Goal: Transaction & Acquisition: Obtain resource

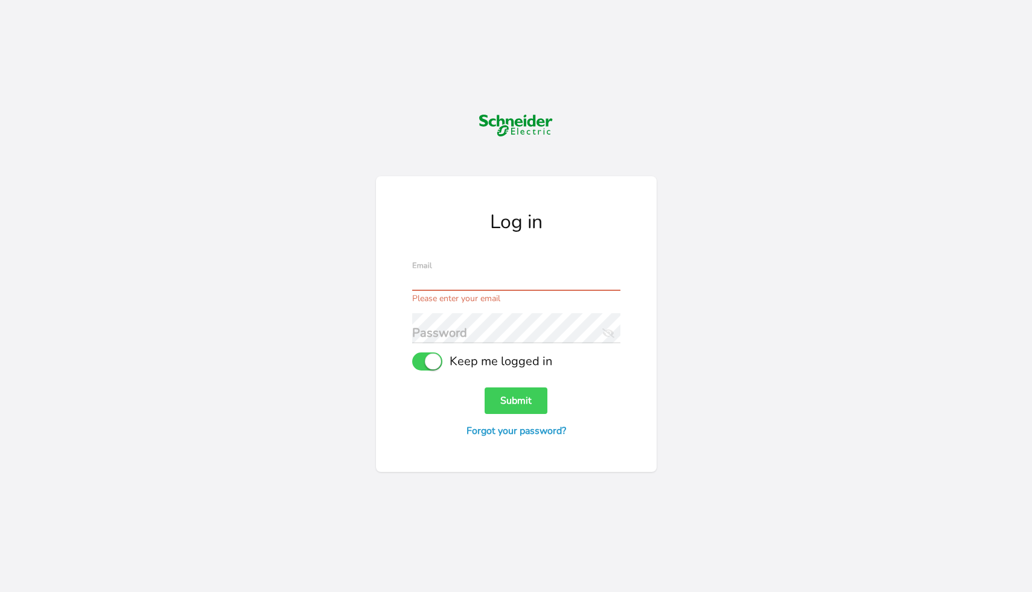
type input "[PERSON_NAME][EMAIL_ADDRESS][PERSON_NAME][DOMAIN_NAME]"
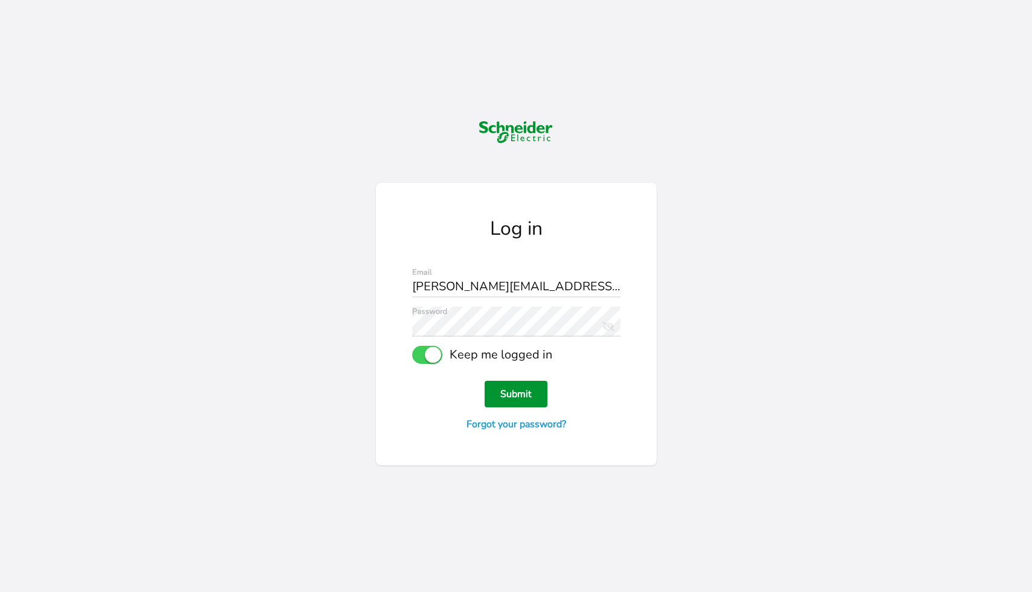
click at [523, 399] on button "Submit" at bounding box center [516, 394] width 63 height 27
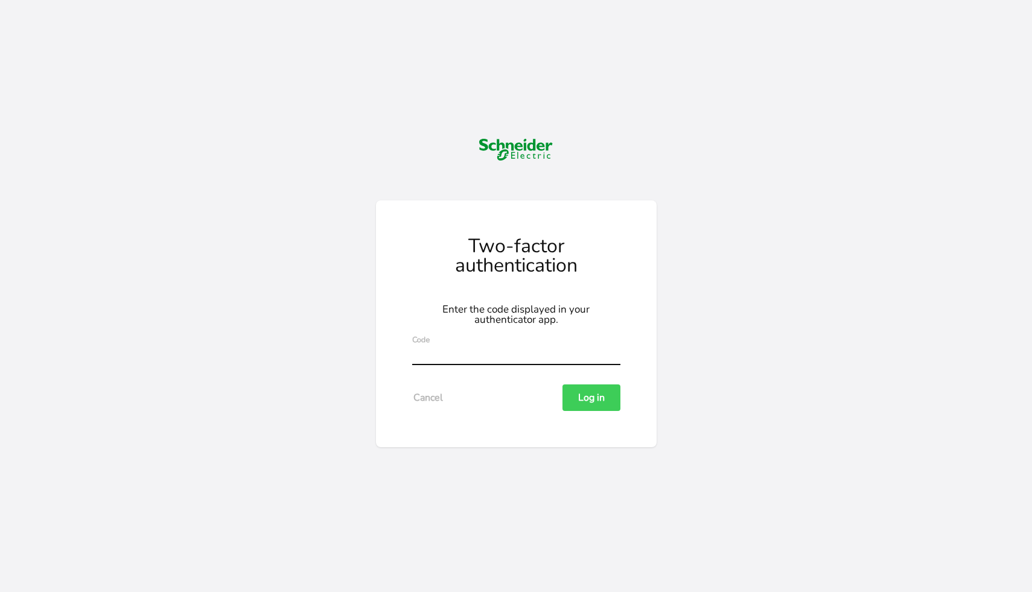
click at [449, 345] on input "text" at bounding box center [516, 350] width 208 height 30
type input "680696"
click at [592, 389] on button "Log in" at bounding box center [592, 398] width 58 height 27
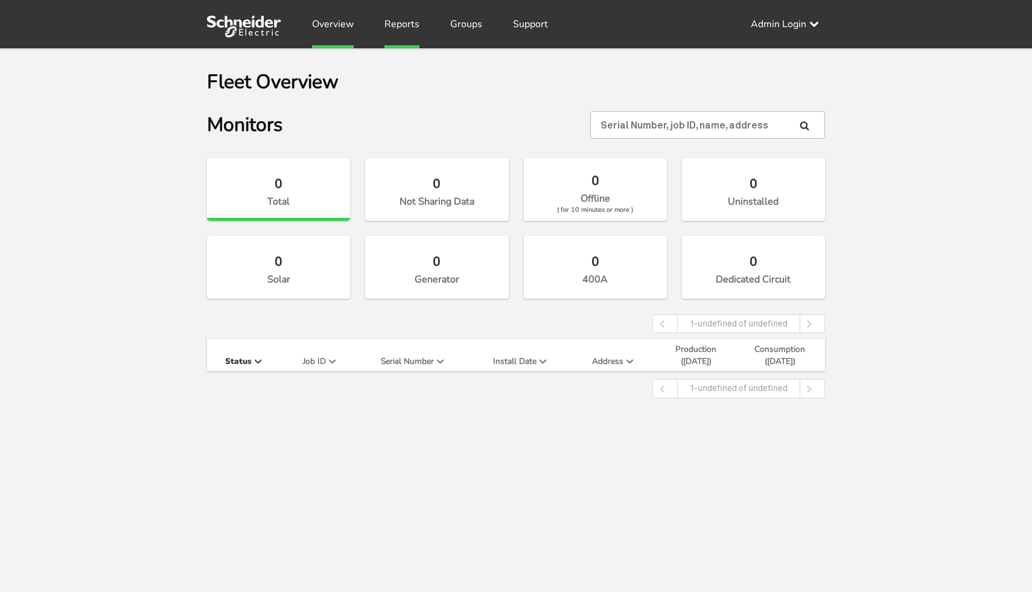
click at [403, 29] on link "Reports" at bounding box center [402, 24] width 35 height 48
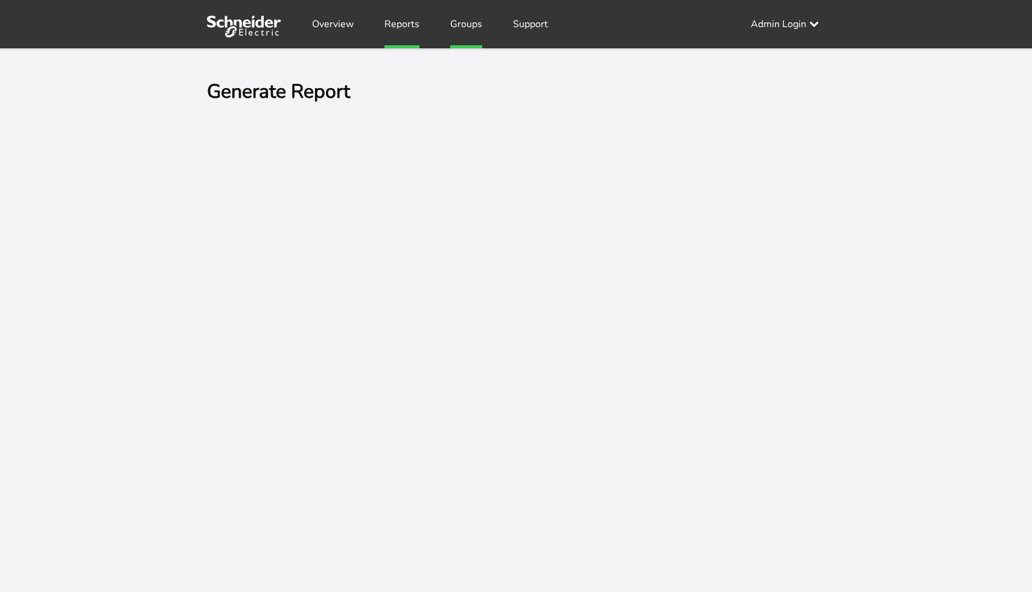
click at [464, 27] on link "Groups" at bounding box center [466, 24] width 32 height 48
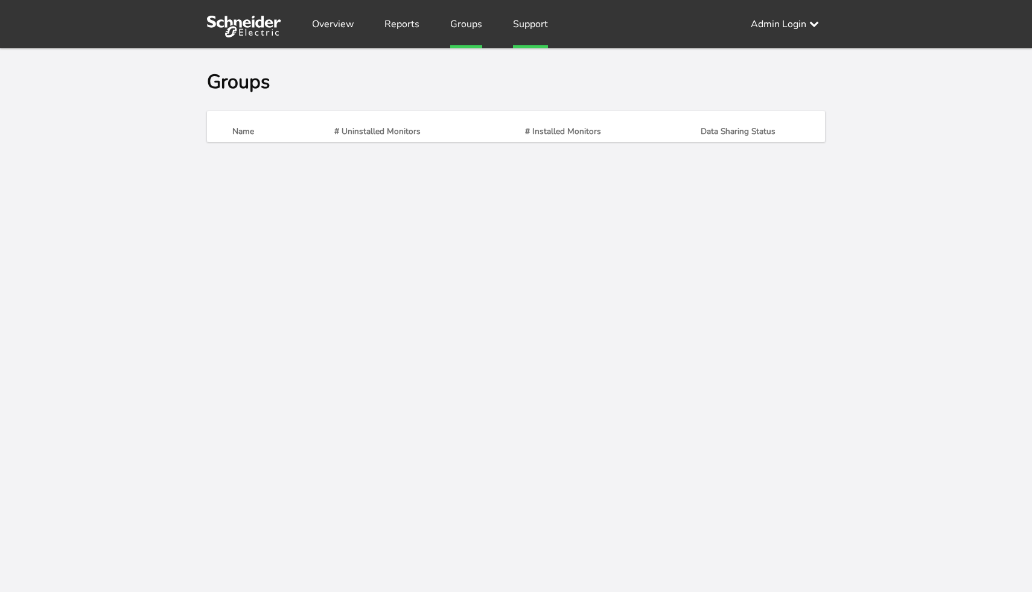
click at [520, 26] on link "Support" at bounding box center [530, 24] width 35 height 48
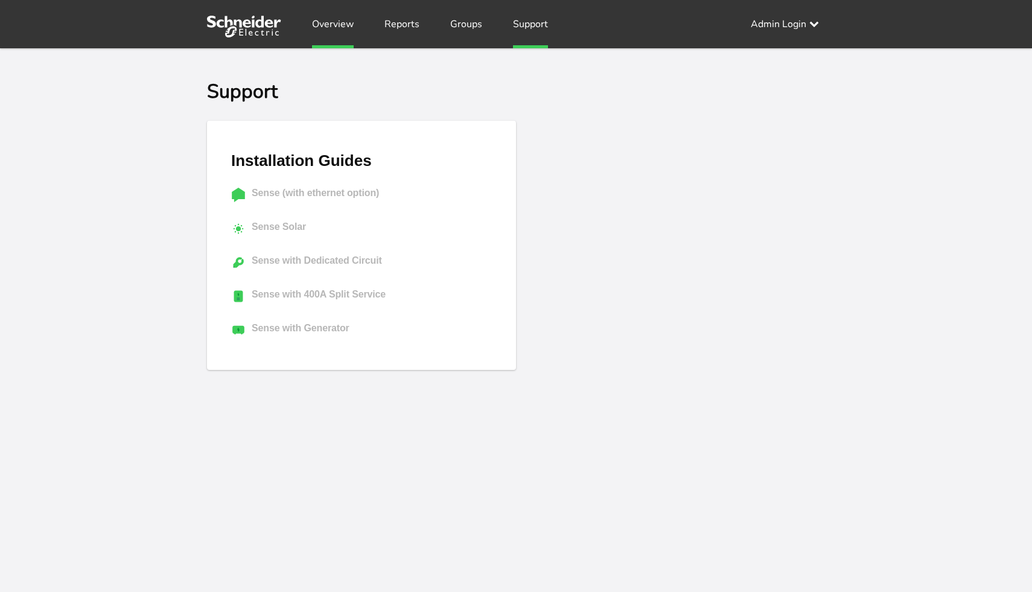
click at [334, 25] on link "Overview" at bounding box center [333, 24] width 42 height 48
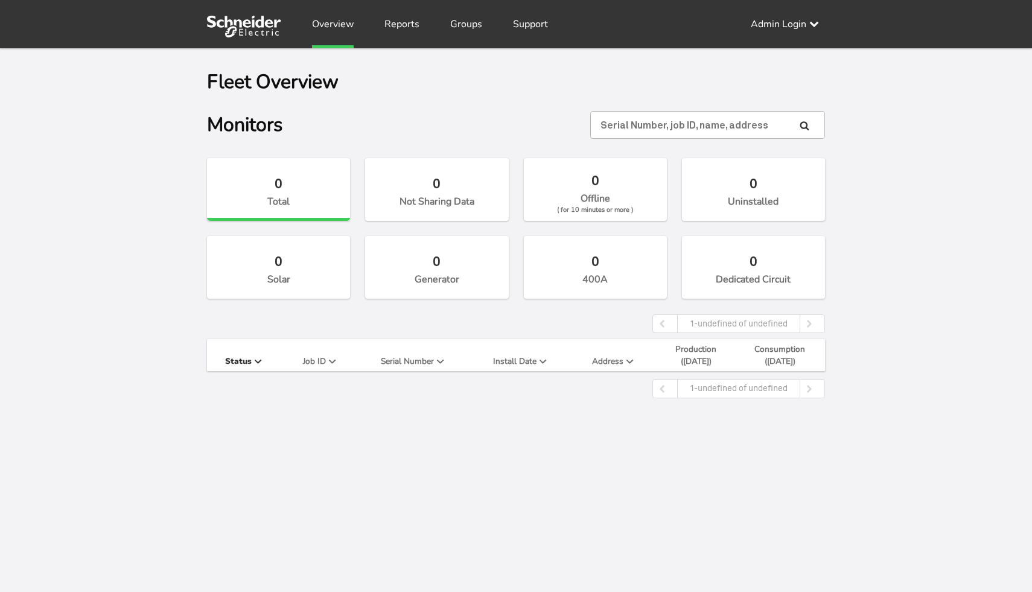
click at [156, 246] on div "Fleet Overview Monitors 0 Total 0 Not Sharing Data 0 Offline ( for 10 minutes o…" at bounding box center [516, 344] width 1032 height 592
click at [139, 273] on div "Fleet Overview Monitors 0 Total 0 Not Sharing Data 0 Offline ( for 10 minutes o…" at bounding box center [516, 344] width 1032 height 592
click at [487, 433] on div "Fleet Overview Monitors 0 Total 0 Not Sharing Data 0 Offline ( for 10 minutes o…" at bounding box center [516, 344] width 1032 height 592
click at [459, 24] on link "Groups" at bounding box center [466, 24] width 32 height 48
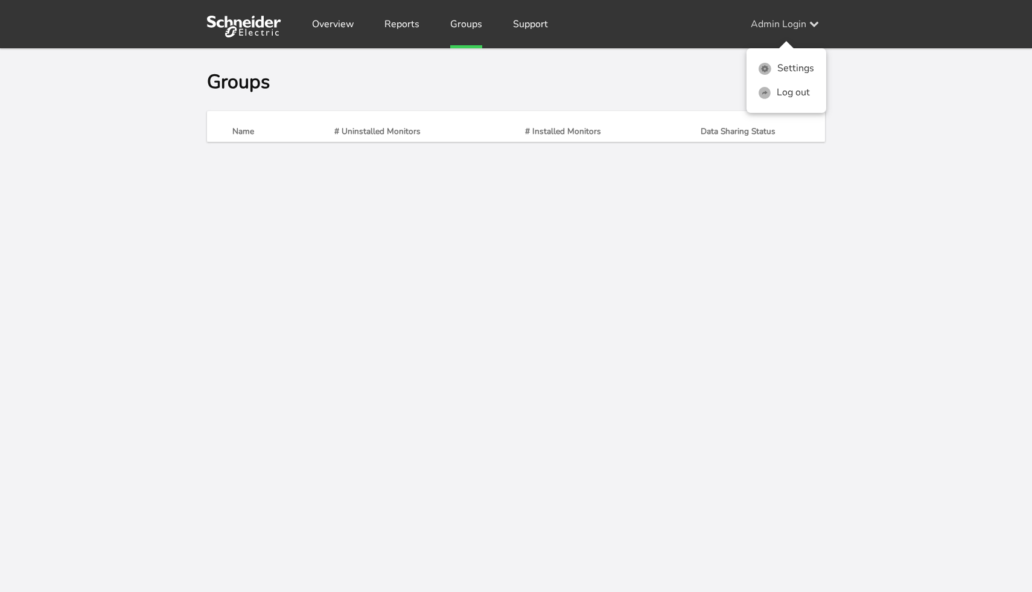
click at [789, 25] on div "Admin Login Settings Log out" at bounding box center [788, 24] width 74 height 48
click at [775, 68] on link "Settings" at bounding box center [787, 69] width 80 height 24
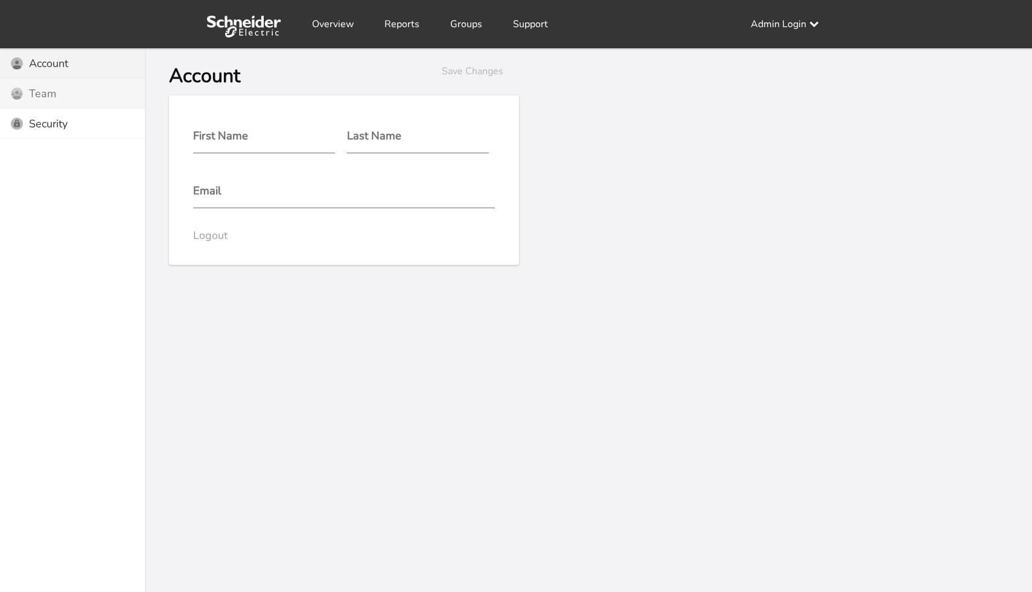
click at [104, 94] on div "Users Icon Team" at bounding box center [72, 93] width 145 height 30
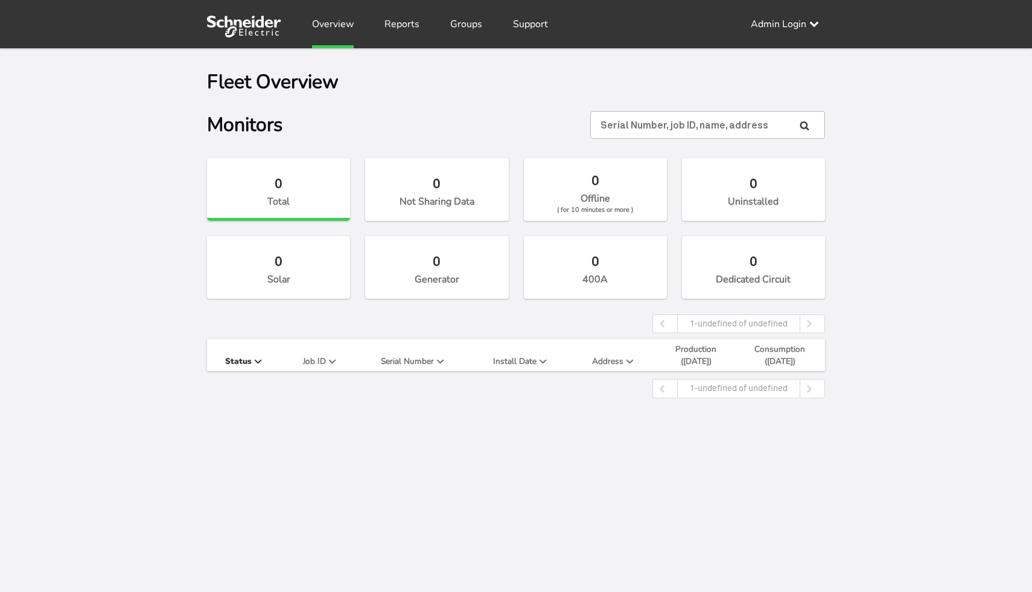
click at [879, 219] on div "Fleet Overview Monitors 0 Total 0 Not Sharing Data 0 Offline ( for 10 minutes o…" at bounding box center [516, 344] width 1032 height 592
click at [774, 101] on link "Log out" at bounding box center [787, 93] width 80 height 24
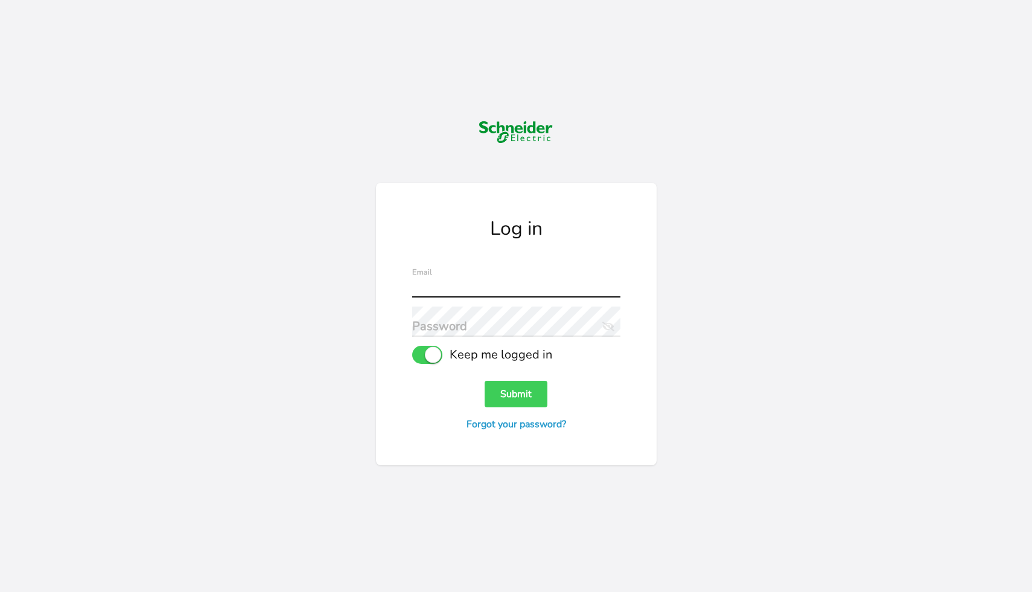
click at [456, 279] on input "text" at bounding box center [516, 282] width 208 height 30
type input "[PERSON_NAME][EMAIL_ADDRESS][PERSON_NAME][DOMAIN_NAME]"
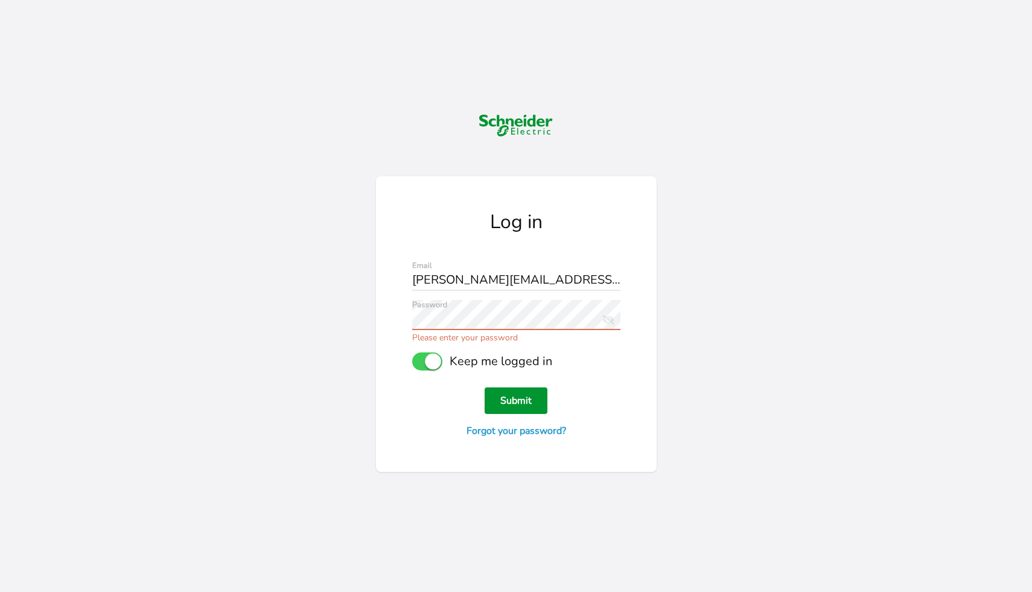
click at [513, 401] on button "Submit" at bounding box center [516, 401] width 63 height 27
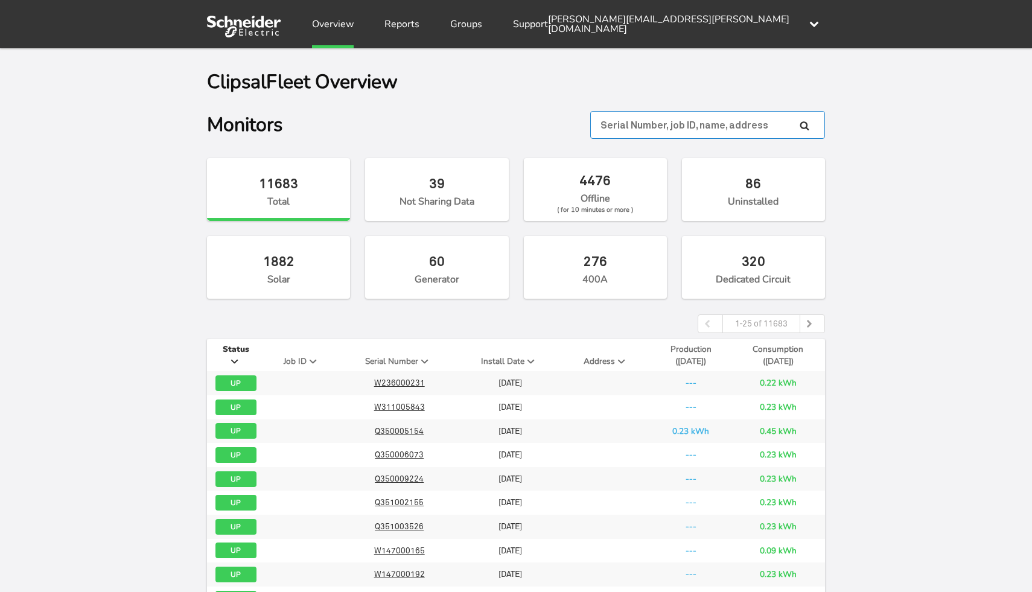
click at [729, 129] on input "text" at bounding box center [707, 125] width 235 height 28
paste input "W929006280"
type input "W929006280"
click at [802, 124] on icon at bounding box center [805, 126] width 10 height 10
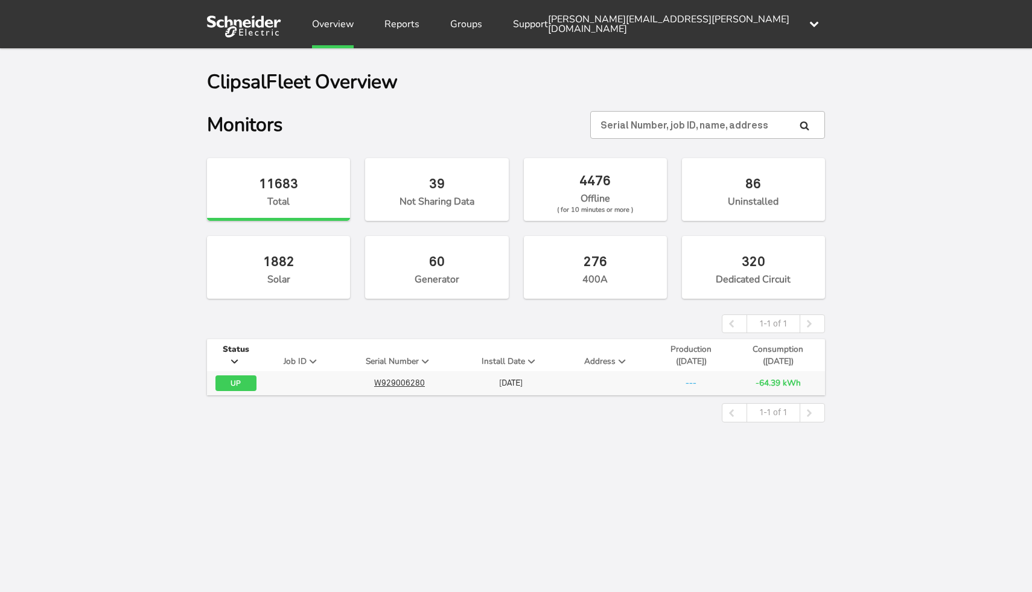
click at [147, 355] on div "Clipsal Fleet Overview Monitors 11683 Total 39 Not Sharing Data 4476 Offline ( …" at bounding box center [516, 344] width 1032 height 592
click at [400, 19] on link "Reports" at bounding box center [402, 24] width 35 height 48
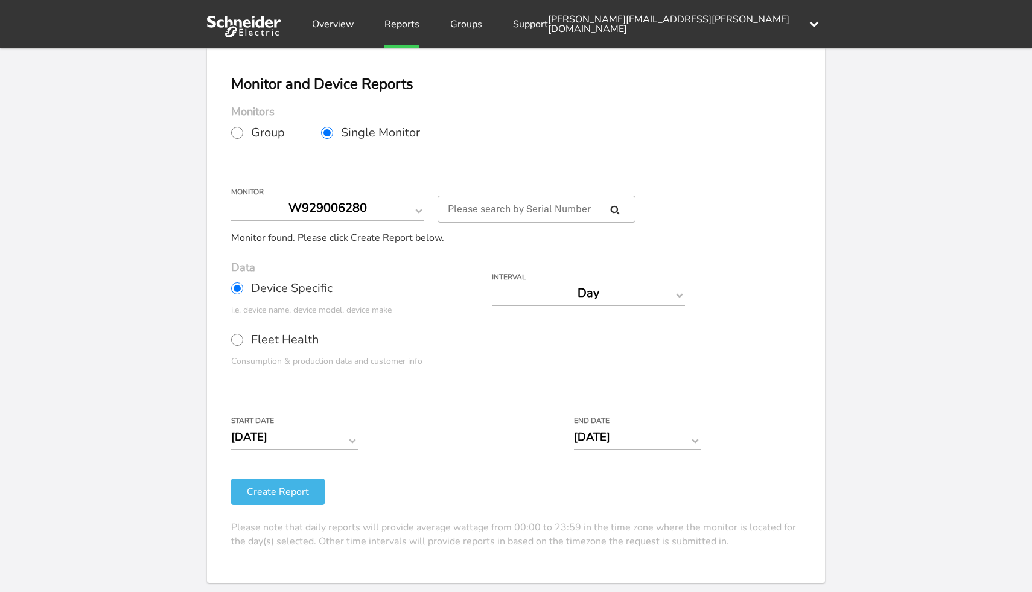
scroll to position [71, 0]
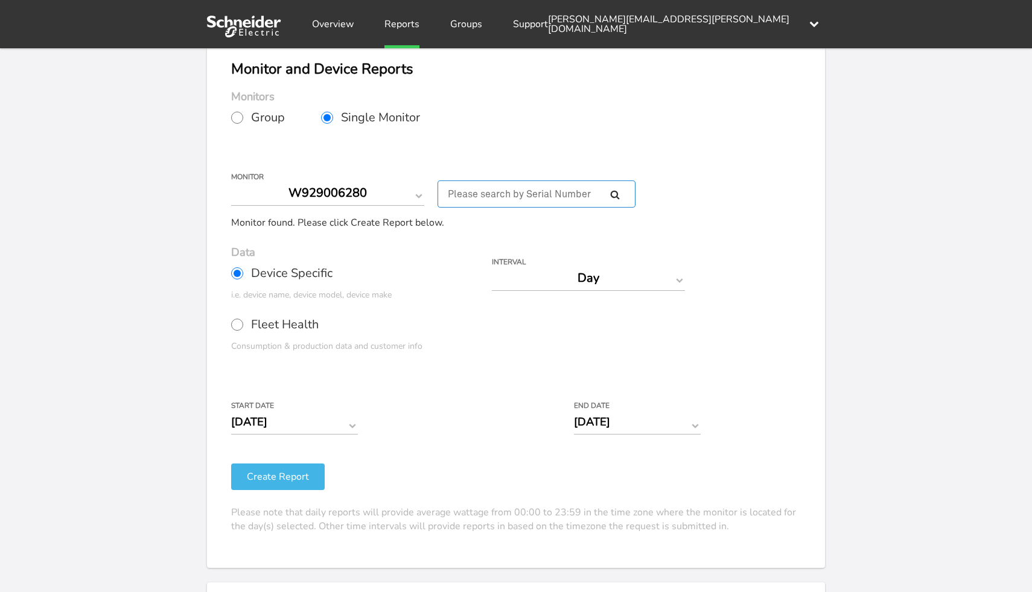
click at [463, 197] on input "text" at bounding box center [537, 193] width 198 height 27
paste input "W929006280"
type input "W929006280"
click at [163, 226] on div "Your Report is Ready to be Downloaded! Download Clear Generate Report Monitor a…" at bounding box center [516, 273] width 1032 height 592
click at [186, 232] on div "Your Report is Ready to be Downloaded! Download Clear Generate Report Monitor a…" at bounding box center [516, 273] width 1032 height 592
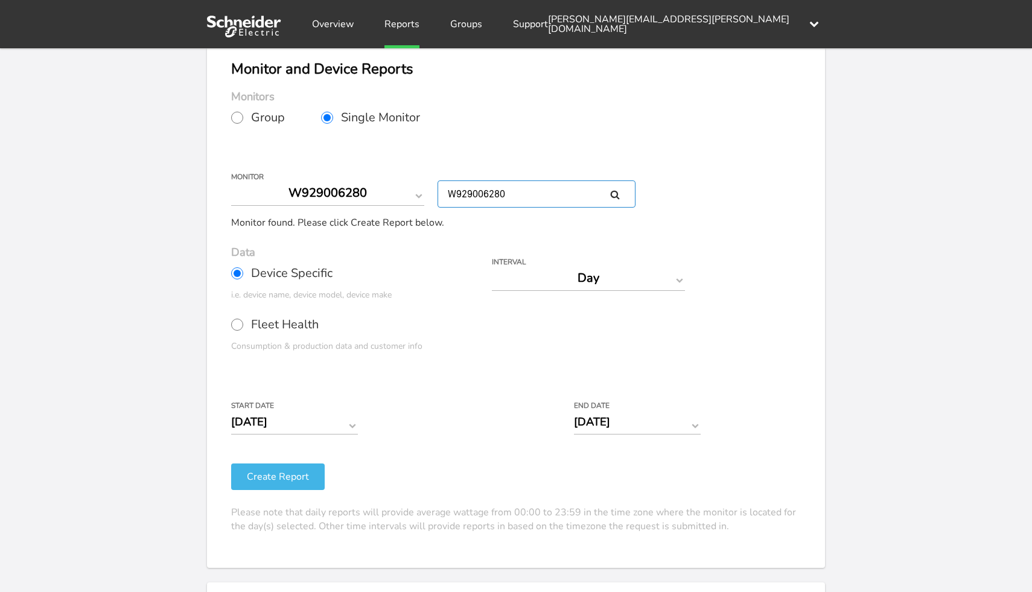
click at [510, 196] on input "W929006280" at bounding box center [537, 193] width 198 height 27
click at [161, 289] on div "Your Report is Ready to be Downloaded! Download Clear Generate Report Monitor a…" at bounding box center [516, 273] width 1032 height 592
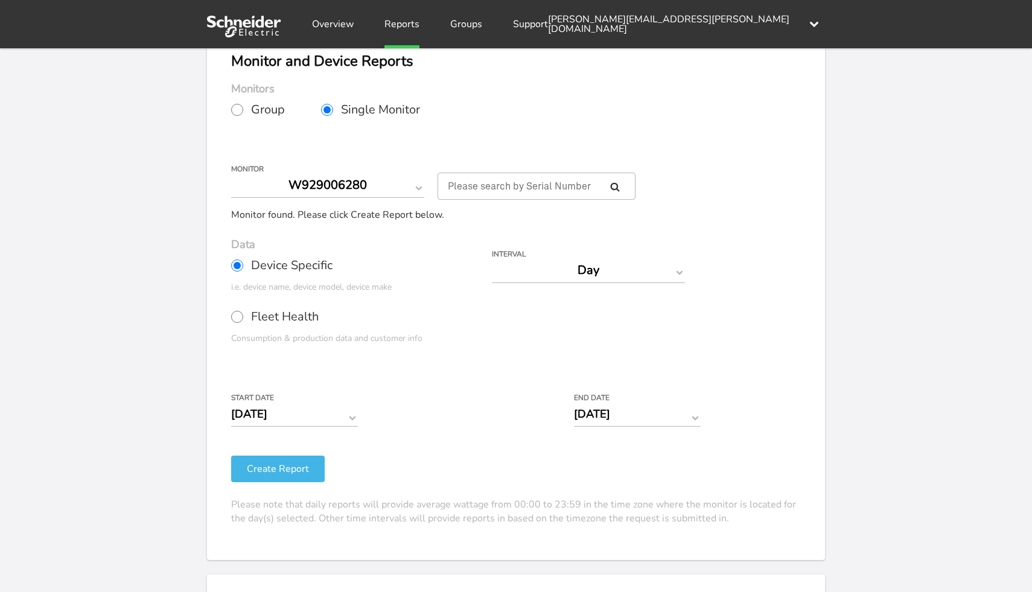
scroll to position [80, 0]
click at [238, 319] on input "Fleet Health" at bounding box center [237, 316] width 12 height 12
radio input "true"
radio input "false"
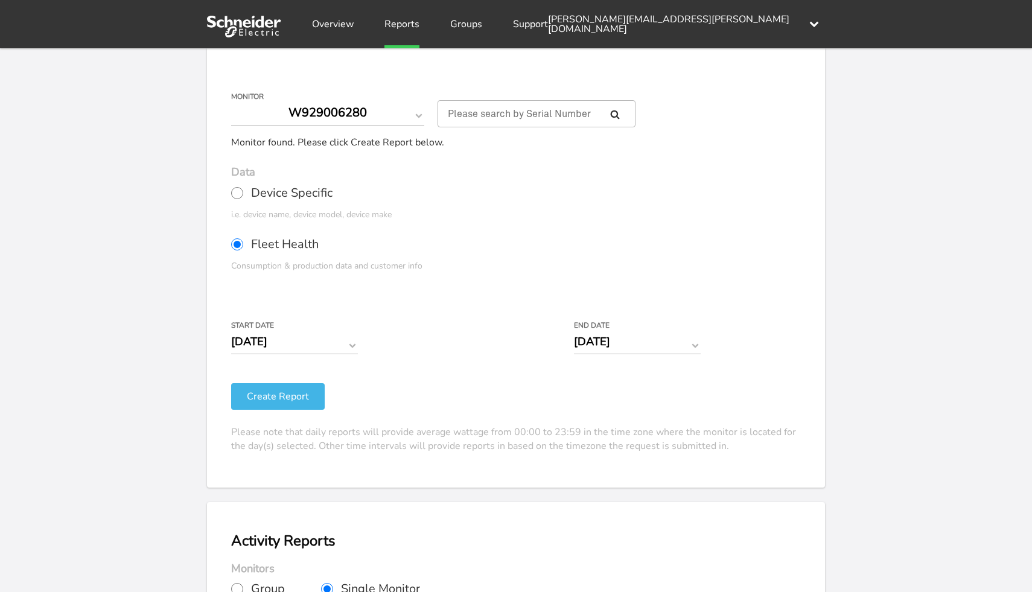
scroll to position [152, 0]
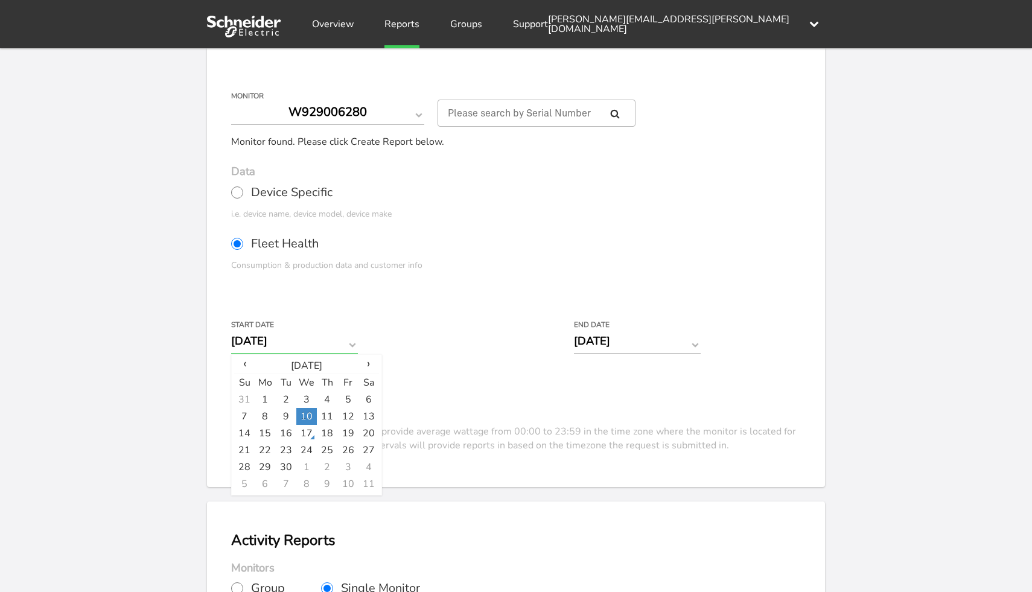
click at [314, 340] on input "[DATE]" at bounding box center [294, 340] width 127 height 25
click at [287, 398] on td "2" at bounding box center [286, 399] width 21 height 17
type input "[DATE]"
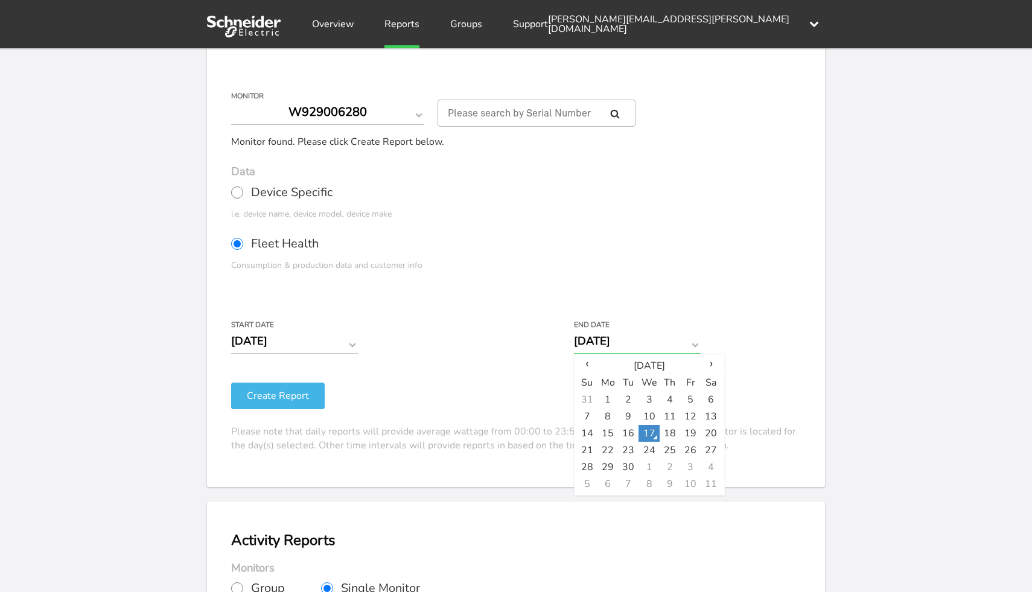
click at [612, 343] on input "[DATE]" at bounding box center [637, 340] width 127 height 25
click at [627, 426] on td "16" at bounding box center [628, 433] width 21 height 17
type input "[DATE]"
click at [162, 404] on div "Your Report is Ready to be Downloaded! Download Clear Generate Report Monitor a…" at bounding box center [516, 192] width 1032 height 592
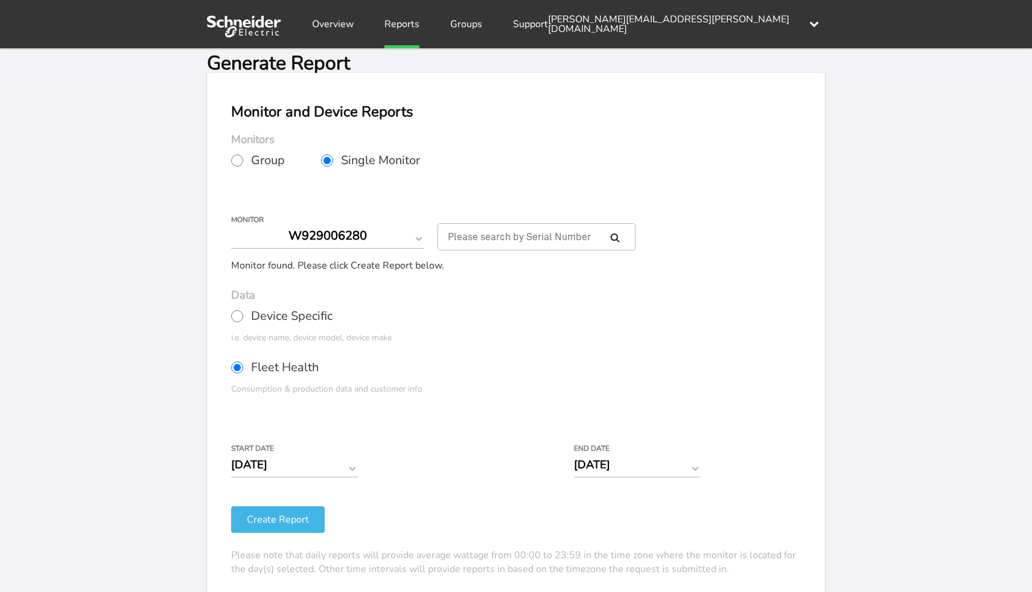
scroll to position [20, 0]
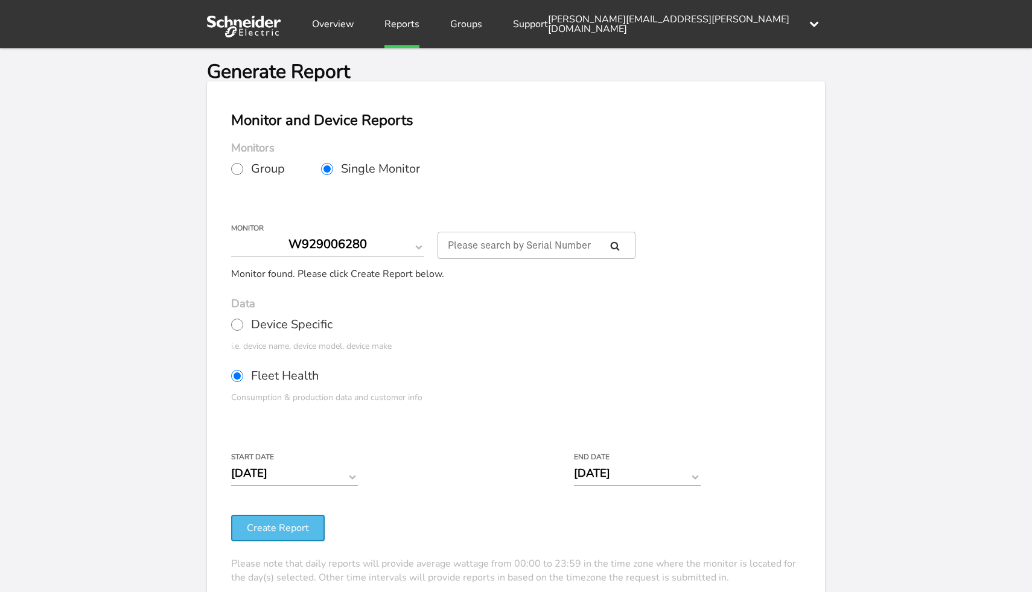
click at [279, 526] on button "Create Report" at bounding box center [278, 528] width 94 height 27
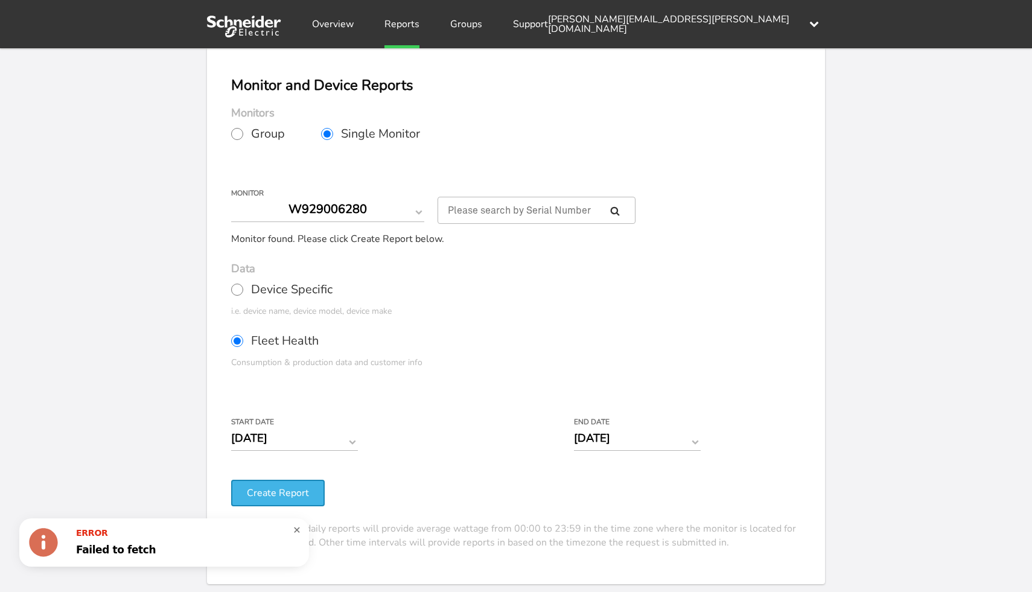
scroll to position [57, 0]
click at [295, 529] on div at bounding box center [295, 542] width 0 height 29
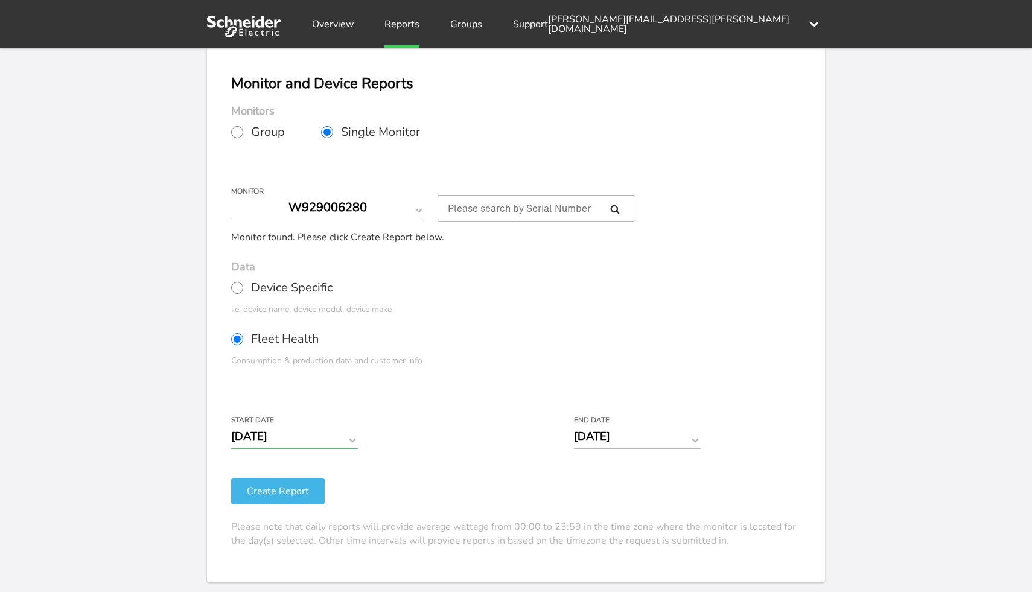
click at [330, 437] on input "[DATE]" at bounding box center [294, 436] width 127 height 25
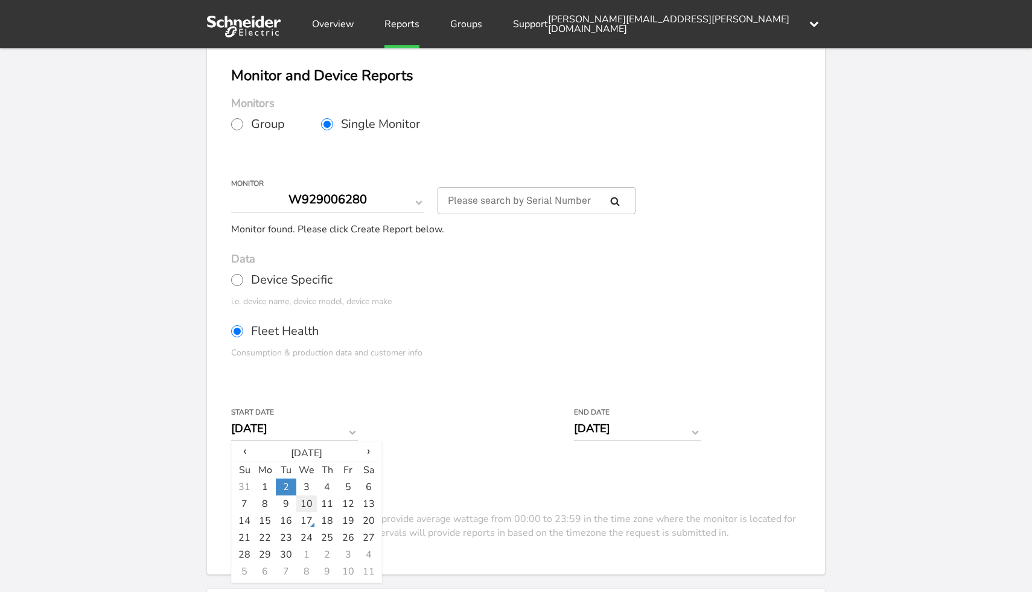
click at [308, 505] on td "10" at bounding box center [306, 504] width 21 height 17
type input "[DATE]"
click at [159, 418] on div "Your Report is Ready to be Downloaded! Download Clear Generate Report Monitor a…" at bounding box center [516, 280] width 1032 height 592
click at [260, 481] on button "Create Report" at bounding box center [278, 483] width 94 height 27
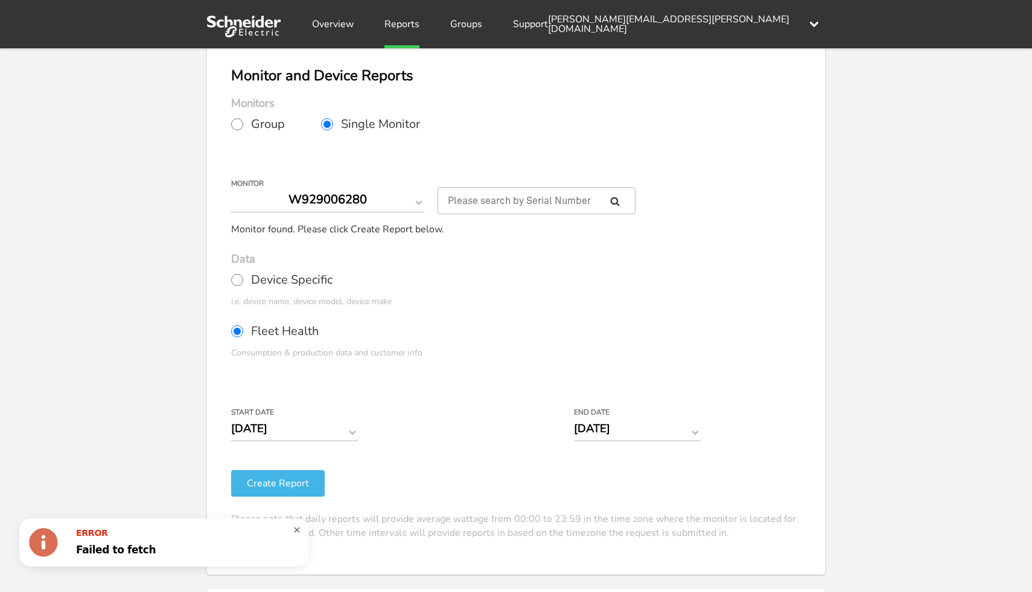
click at [174, 445] on div "Your Report is Ready to be Downloaded! Download Clear Generate Report Monitor a…" at bounding box center [516, 280] width 1032 height 592
click at [240, 280] on input "Device Specific" at bounding box center [237, 280] width 12 height 12
radio input "true"
radio input "false"
click at [285, 484] on button "Create Report" at bounding box center [278, 483] width 94 height 27
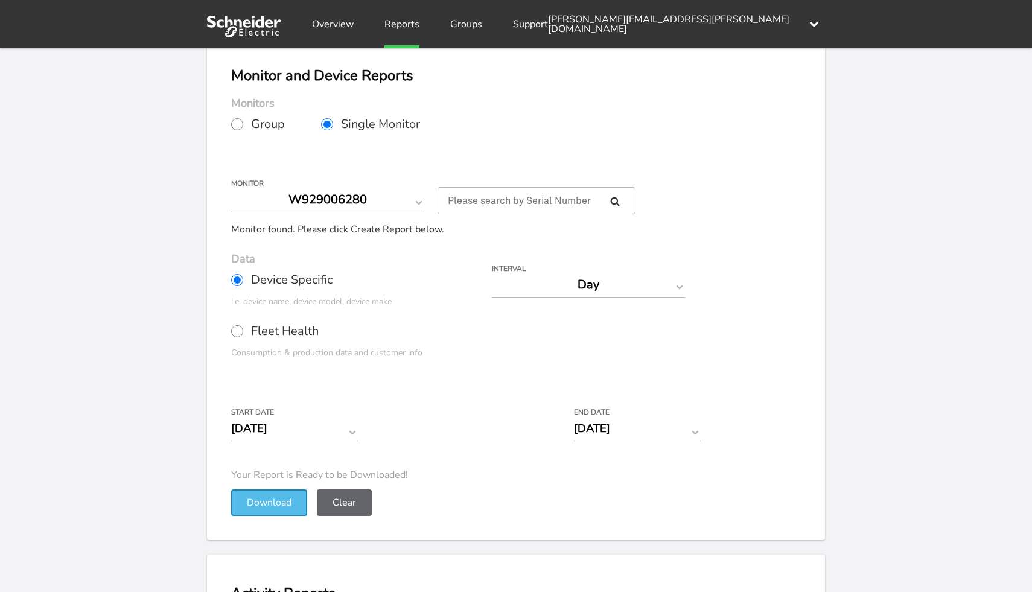
click at [249, 497] on button "Download" at bounding box center [269, 503] width 76 height 27
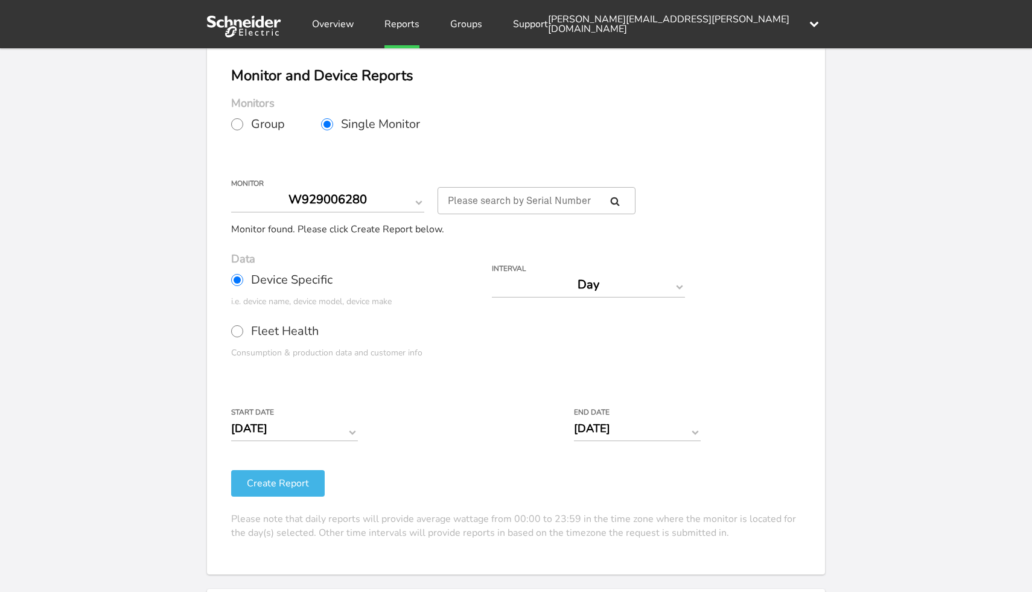
click at [133, 350] on div "Your Report is Ready to be Downloaded! Download Clear Generate Report Monitor a…" at bounding box center [516, 280] width 1032 height 592
click at [499, 204] on input "text" at bounding box center [537, 200] width 198 height 27
paste input "W450000883"
type input "W450000883"
type input "[DATE]"
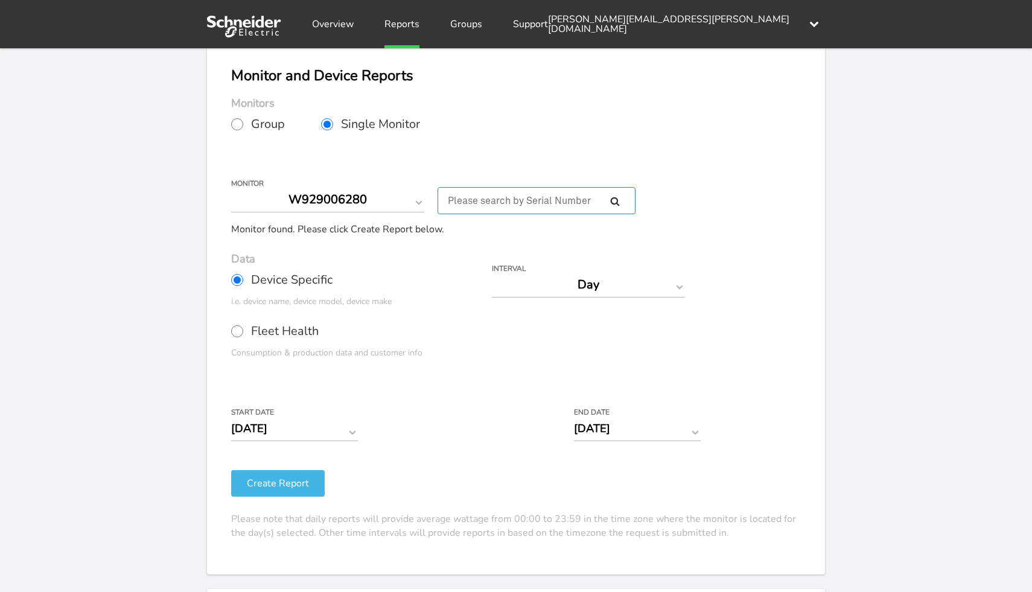
select select "W450000883"
click at [174, 284] on div "Your Report is Ready to be Downloaded! Download Clear Generate Report Monitor a…" at bounding box center [516, 280] width 1032 height 592
click at [284, 483] on button "Create Report" at bounding box center [278, 483] width 94 height 27
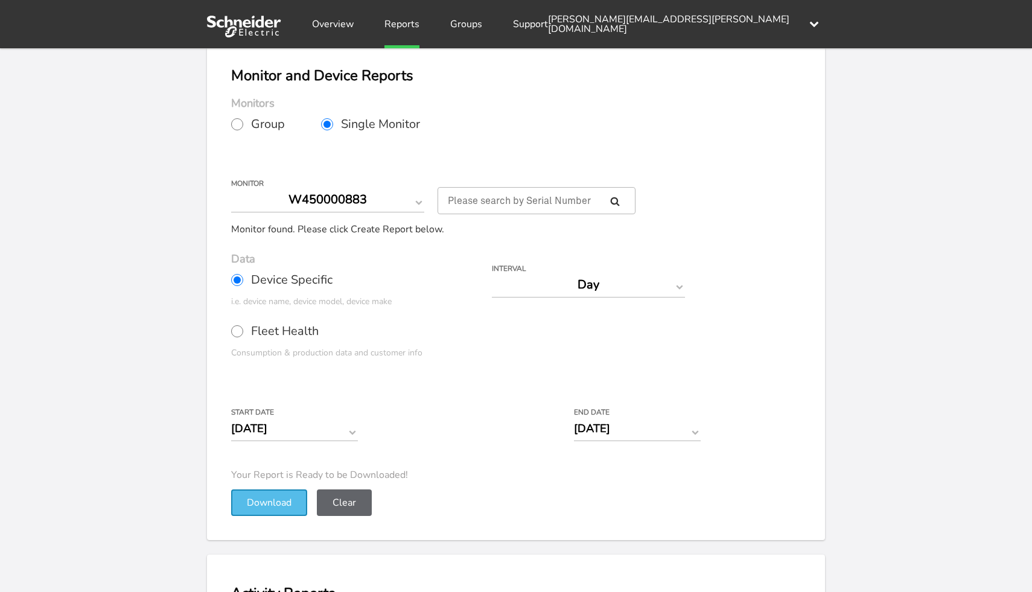
click at [268, 508] on button "Download" at bounding box center [269, 503] width 76 height 27
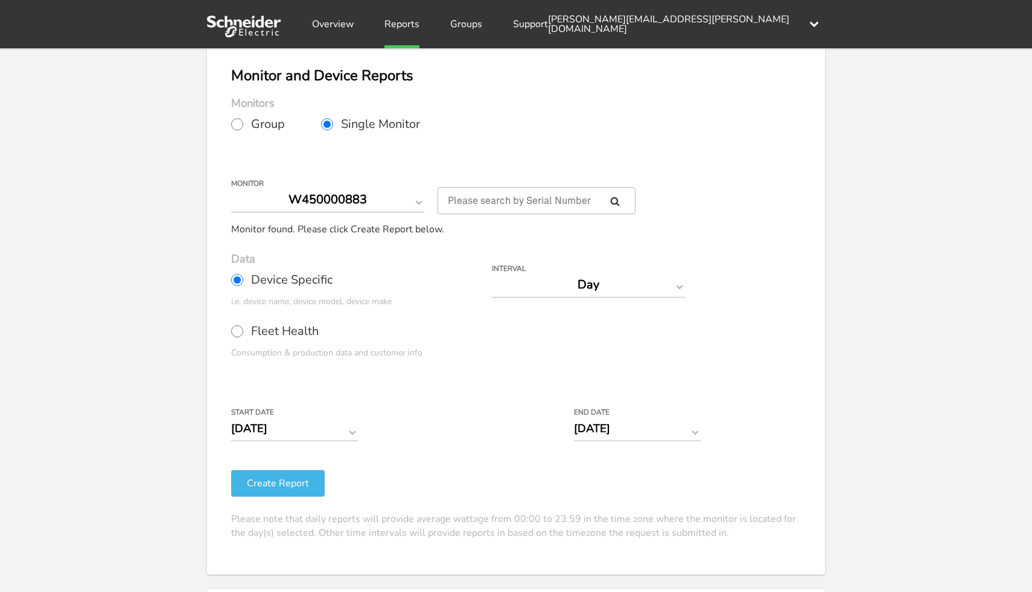
click at [160, 307] on div "Your Report is Ready to be Downloaded! Download Clear Generate Report Monitor a…" at bounding box center [516, 280] width 1032 height 592
